Goal: Task Accomplishment & Management: Use online tool/utility

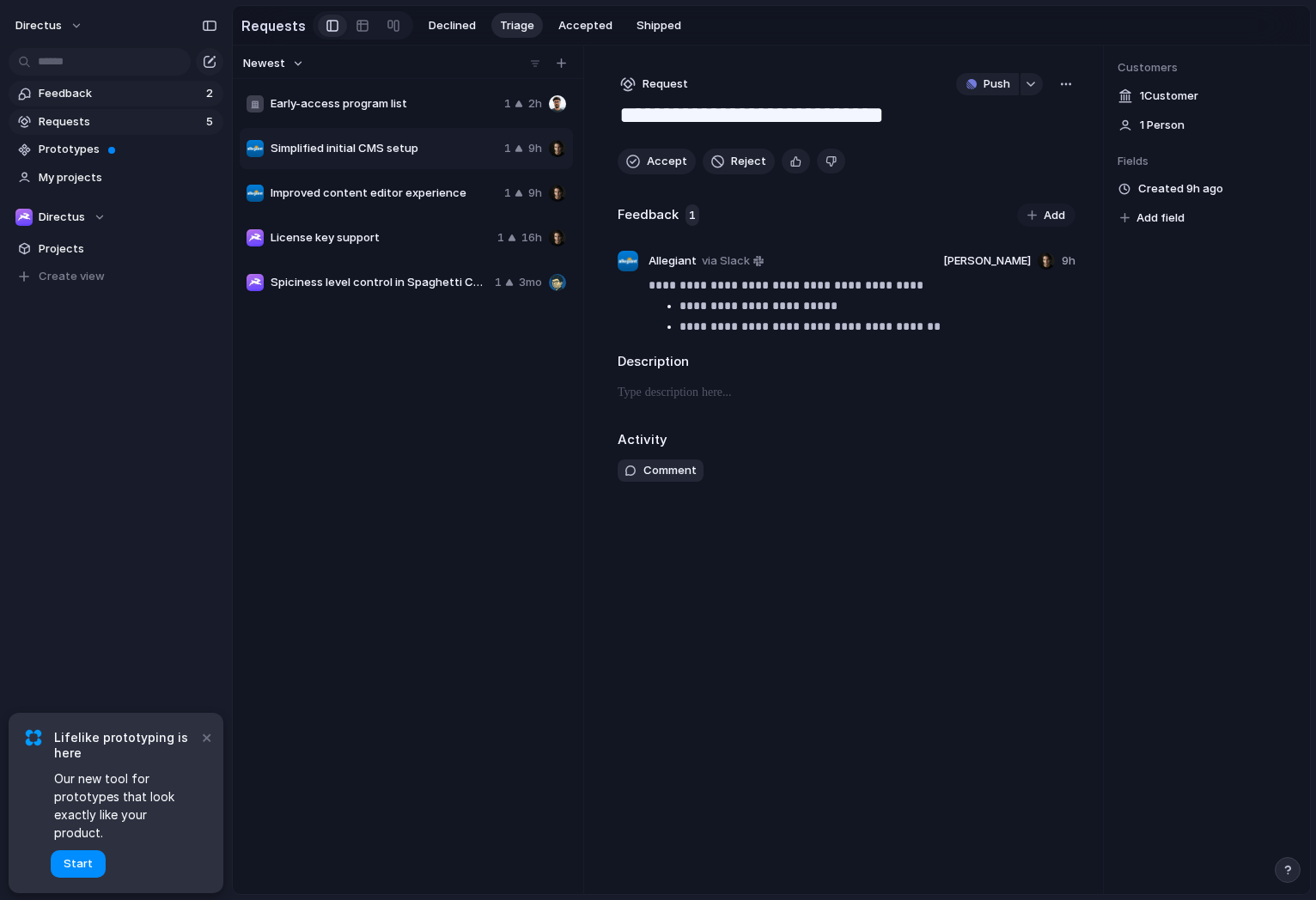
click at [118, 102] on link "Feedback 2" at bounding box center [116, 94] width 215 height 26
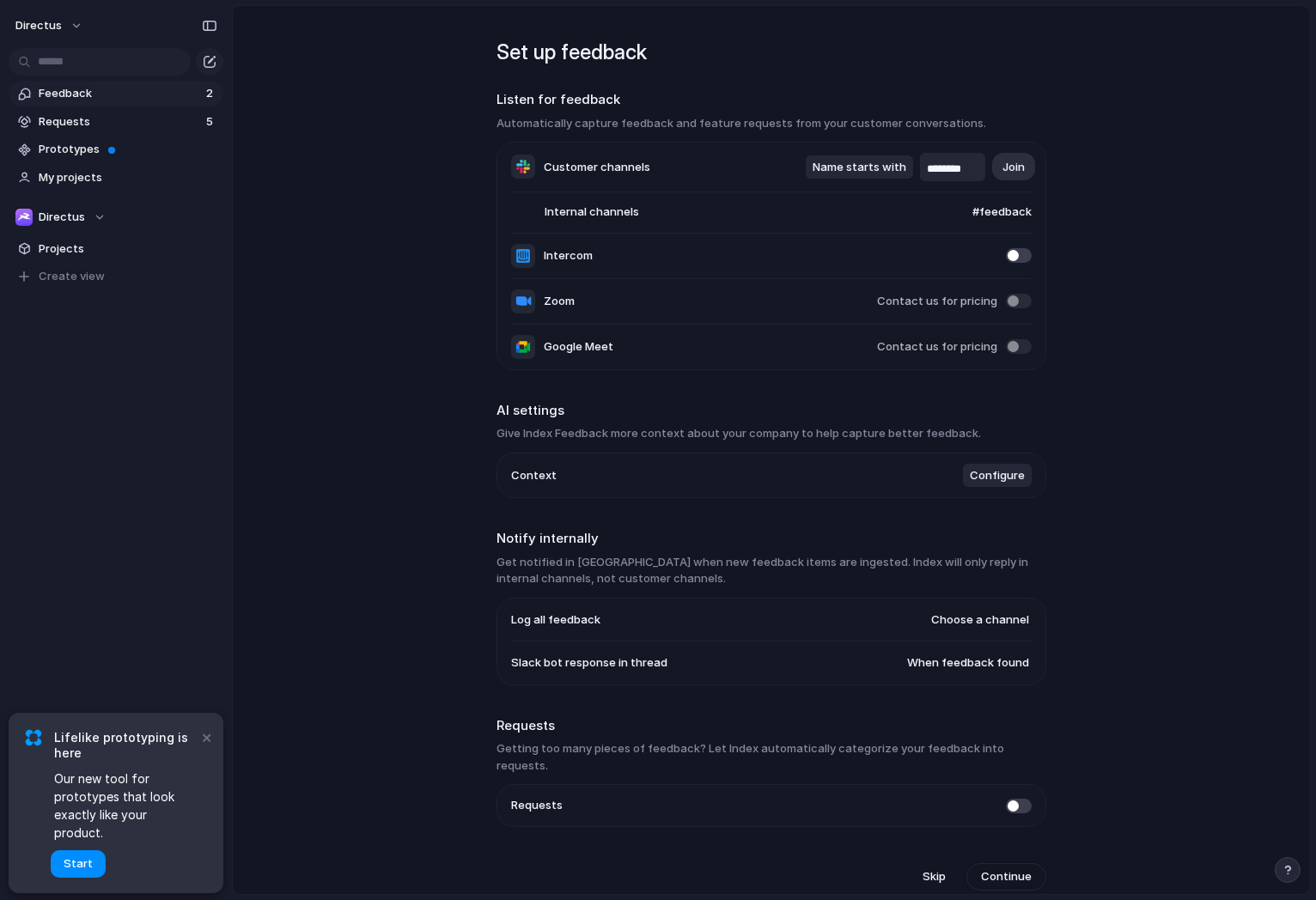
type input "********"
